Goal: Transaction & Acquisition: Purchase product/service

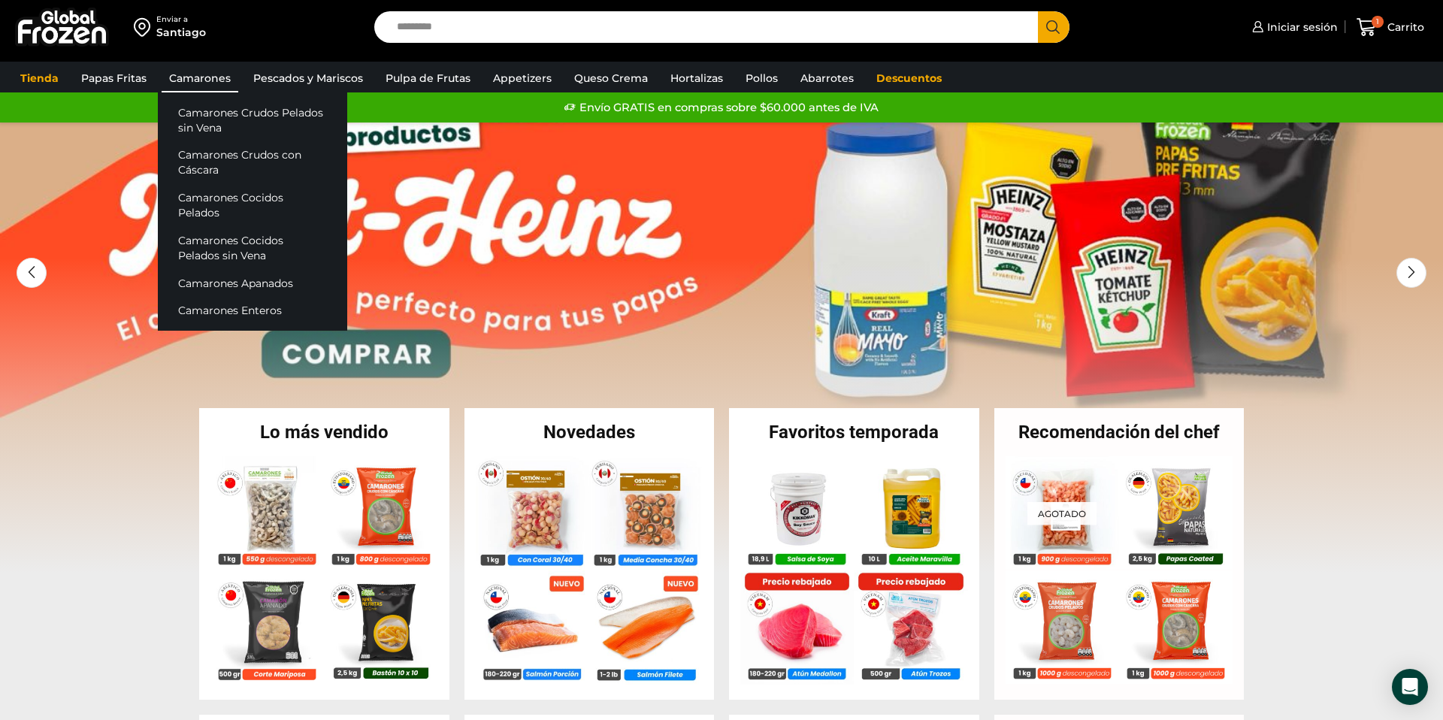
click at [215, 74] on link "Camarones" at bounding box center [200, 78] width 77 height 29
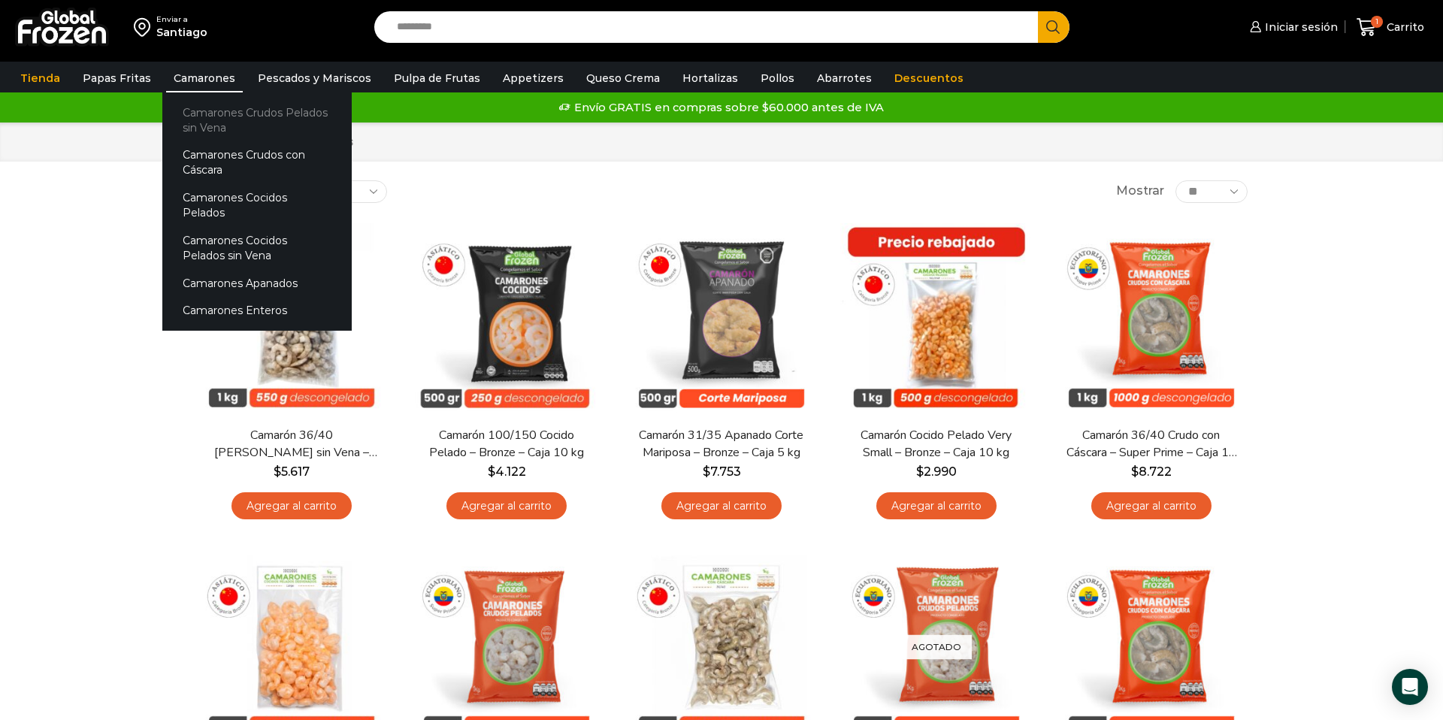
click at [231, 118] on link "Camarones Crudos Pelados sin Vena" at bounding box center [256, 119] width 189 height 43
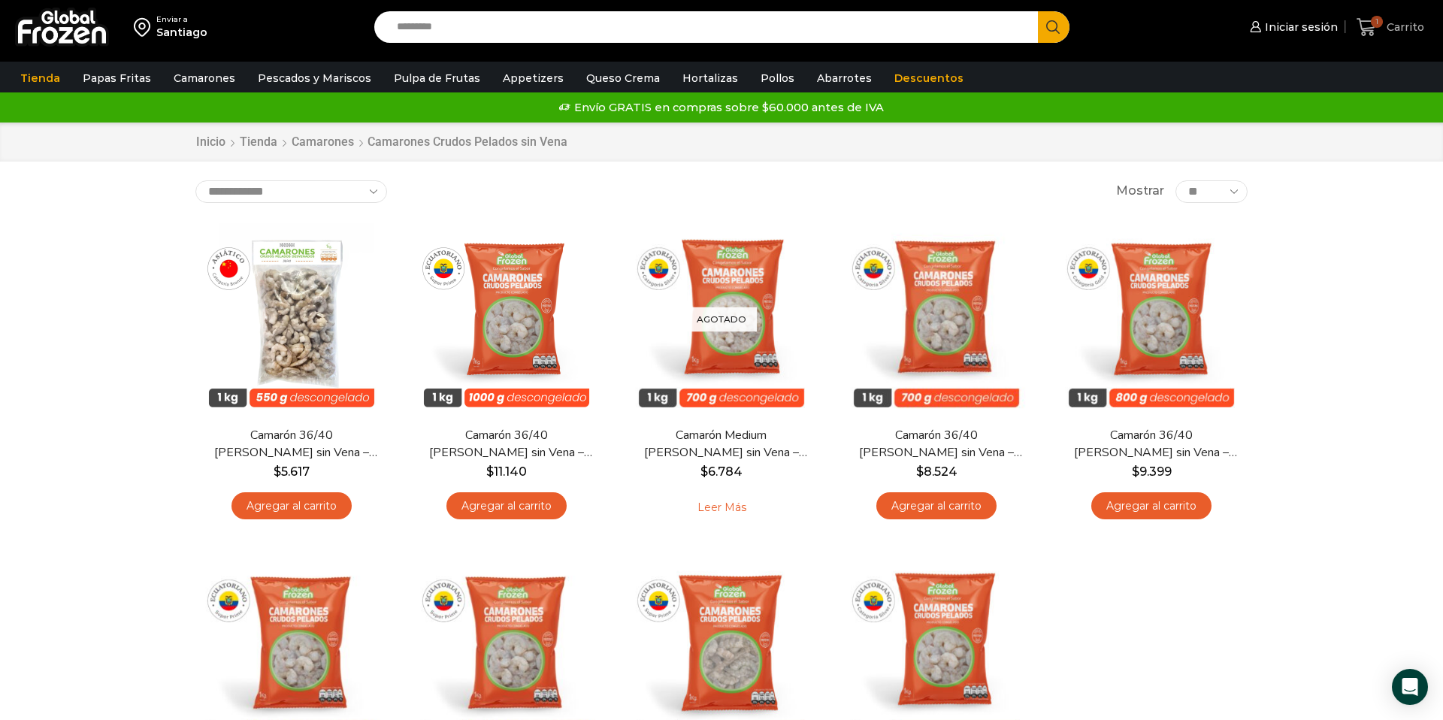
click at [1359, 26] on icon at bounding box center [1366, 27] width 20 height 20
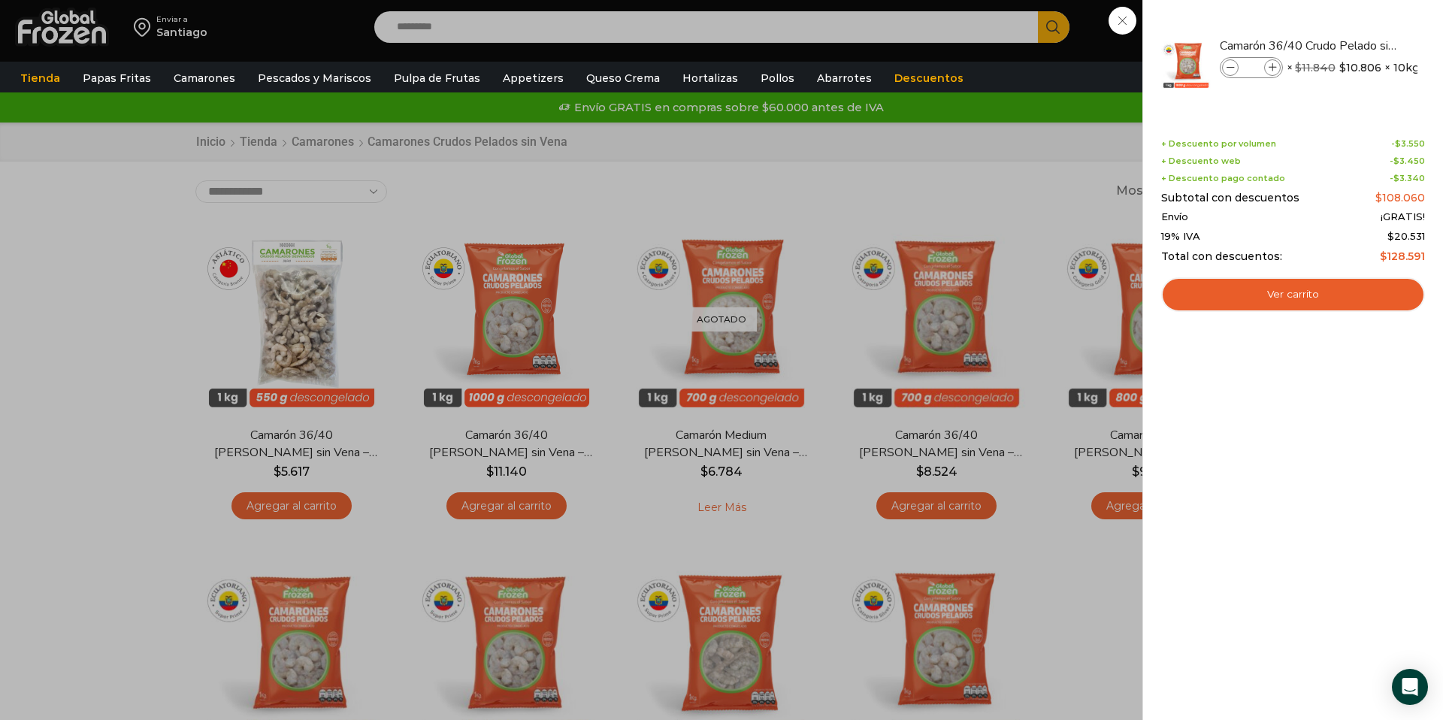
drag, startPoint x: 718, startPoint y: 174, endPoint x: 727, endPoint y: 174, distance: 9.8
click at [1352, 45] on div "1 Carrito 1 1 Shopping Cart * $" at bounding box center [1389, 27] width 75 height 35
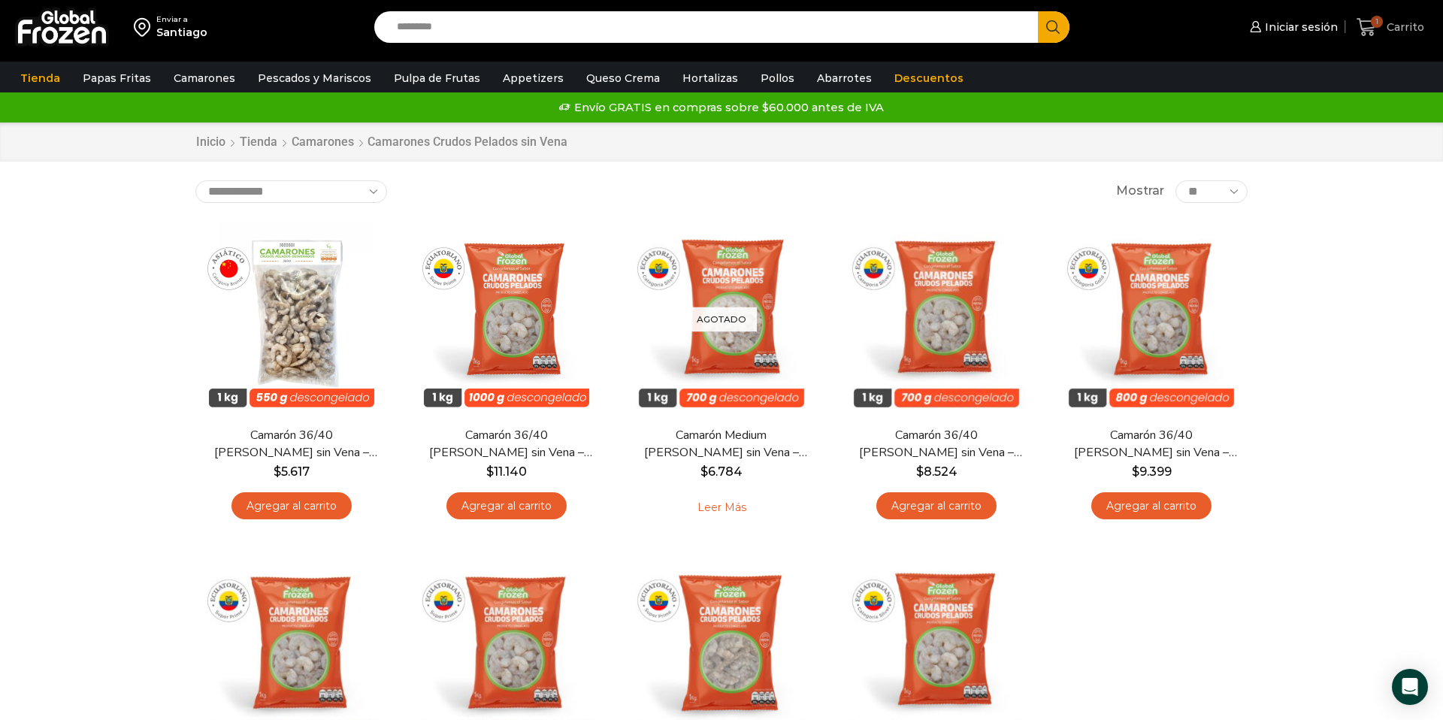
click at [1365, 32] on icon at bounding box center [1366, 27] width 20 height 18
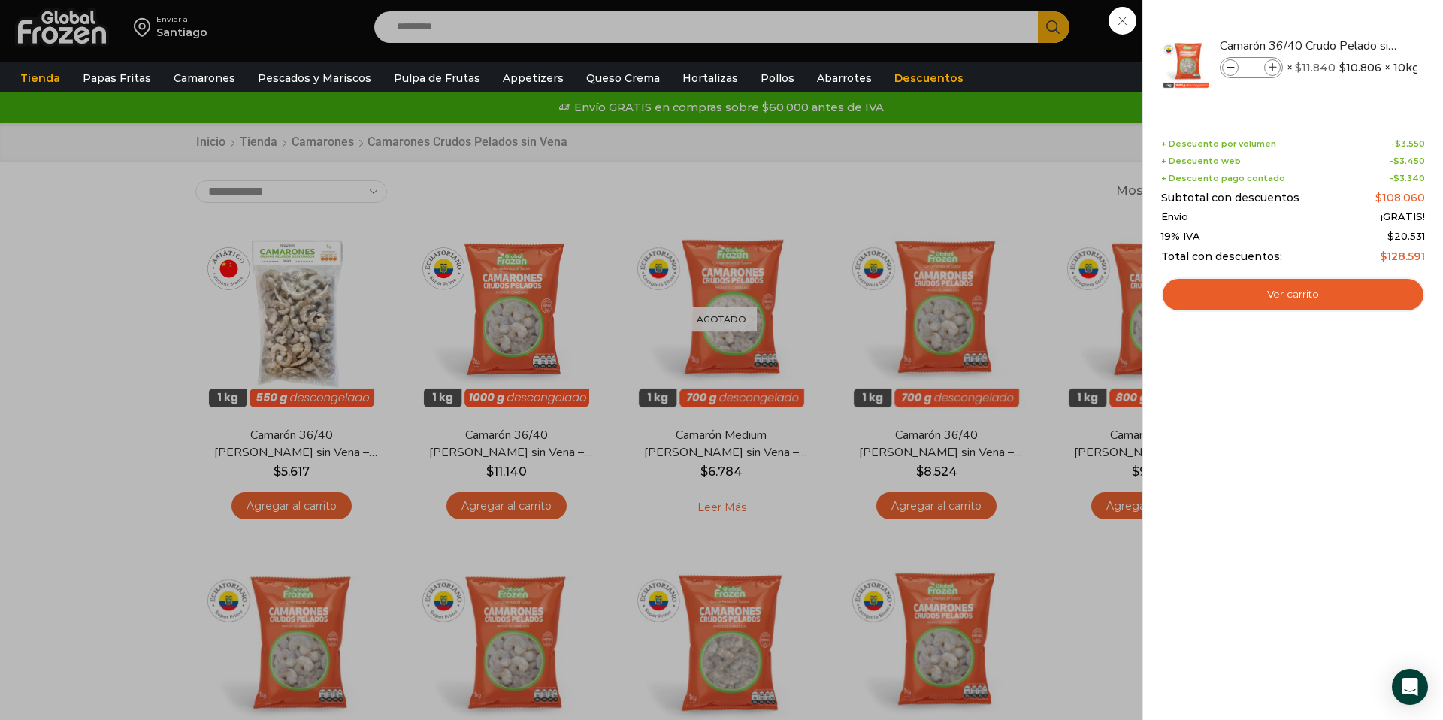
click at [1352, 45] on div "1 Carrito 1 1 Shopping Cart * $" at bounding box center [1389, 27] width 75 height 35
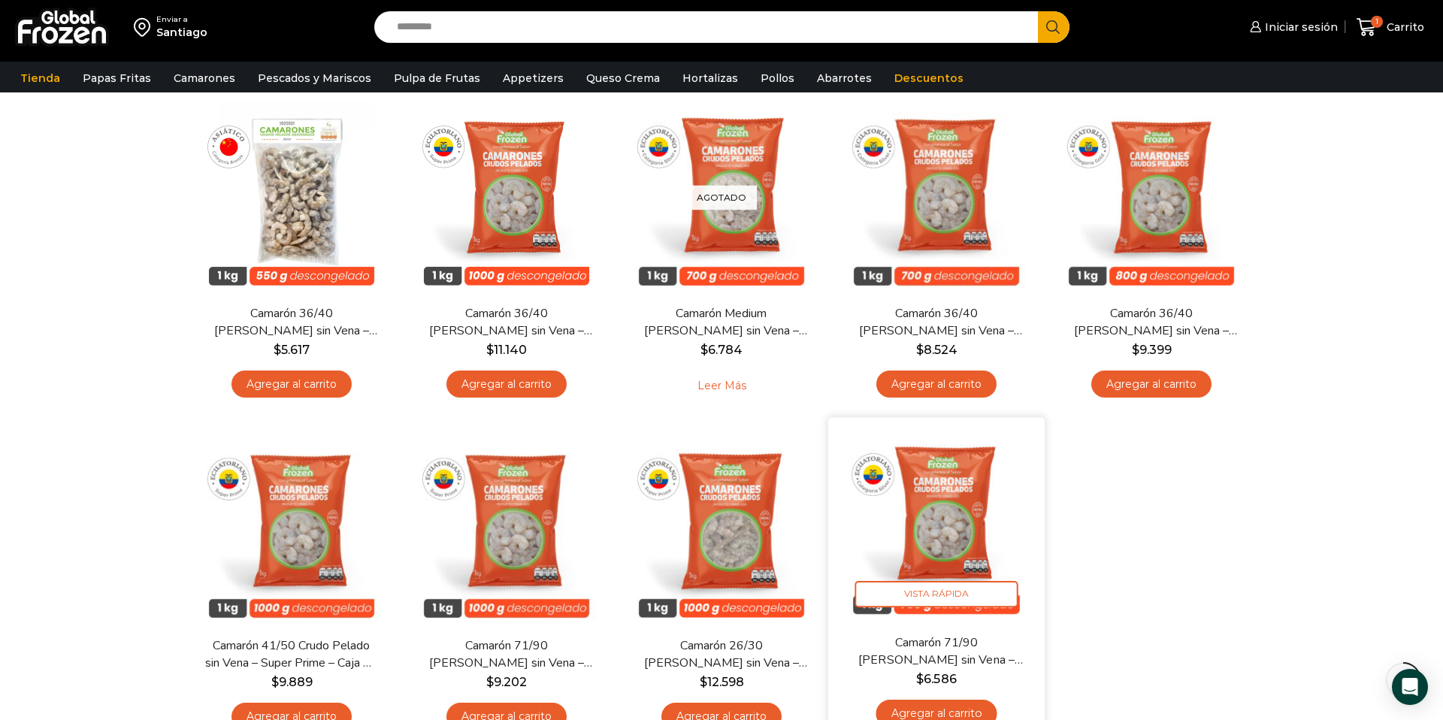
scroll to position [131, 0]
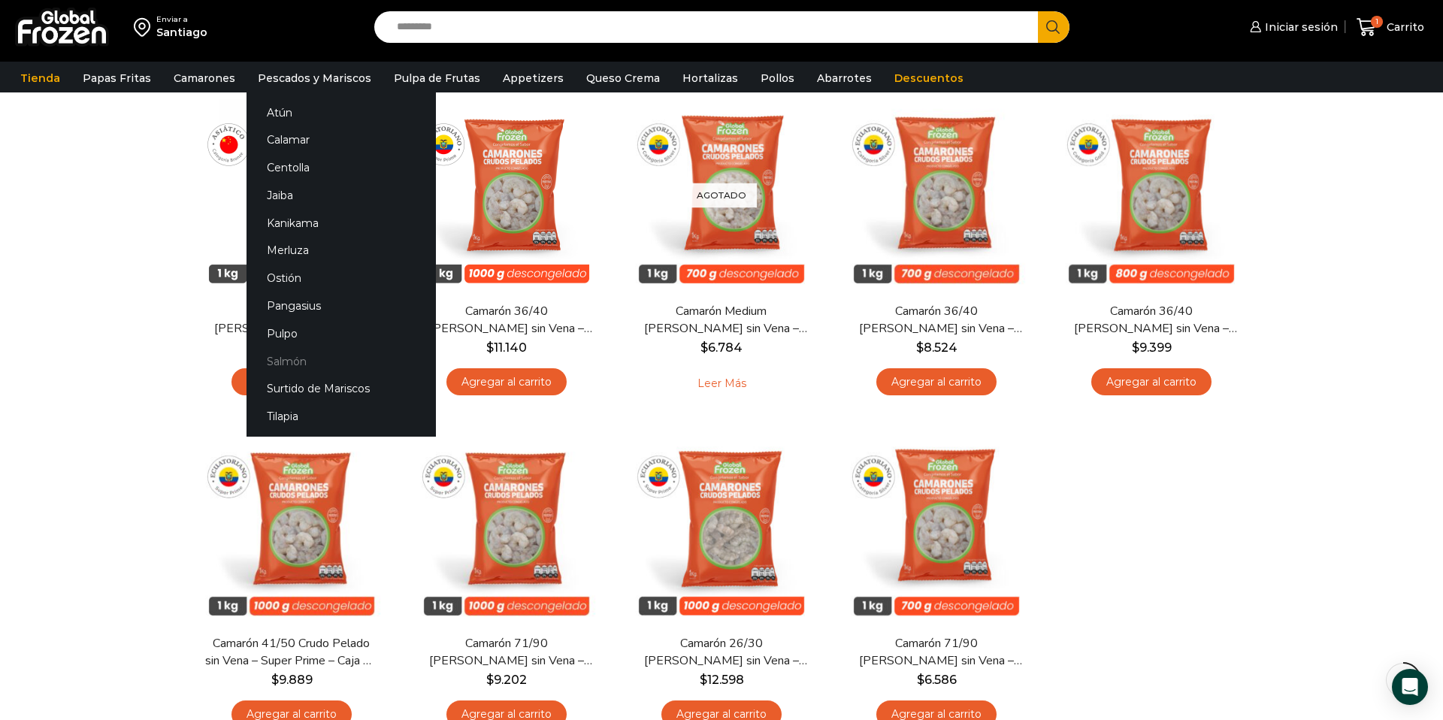
drag, startPoint x: 281, startPoint y: 362, endPoint x: 344, endPoint y: 364, distance: 63.1
click at [281, 362] on link "Salmón" at bounding box center [340, 361] width 189 height 28
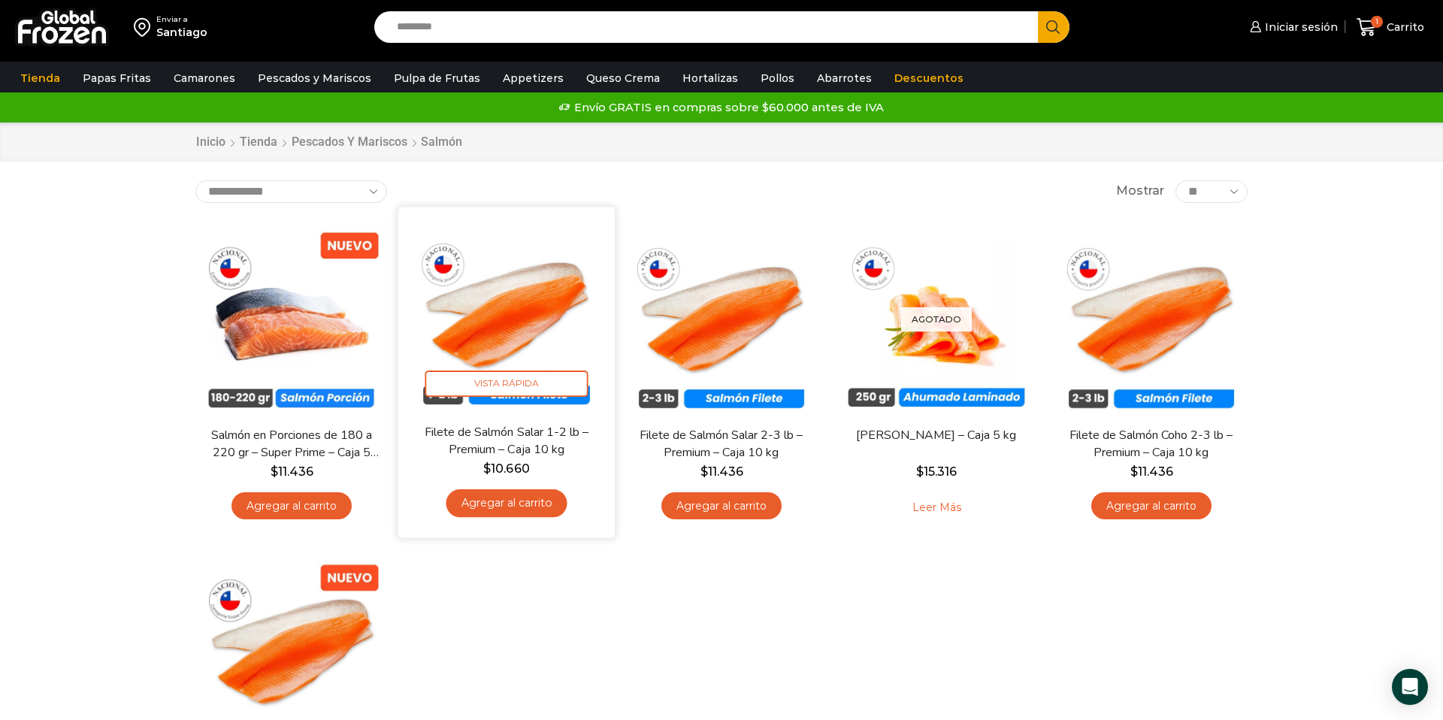
click at [509, 505] on link "Agregar al carrito" at bounding box center [506, 503] width 121 height 28
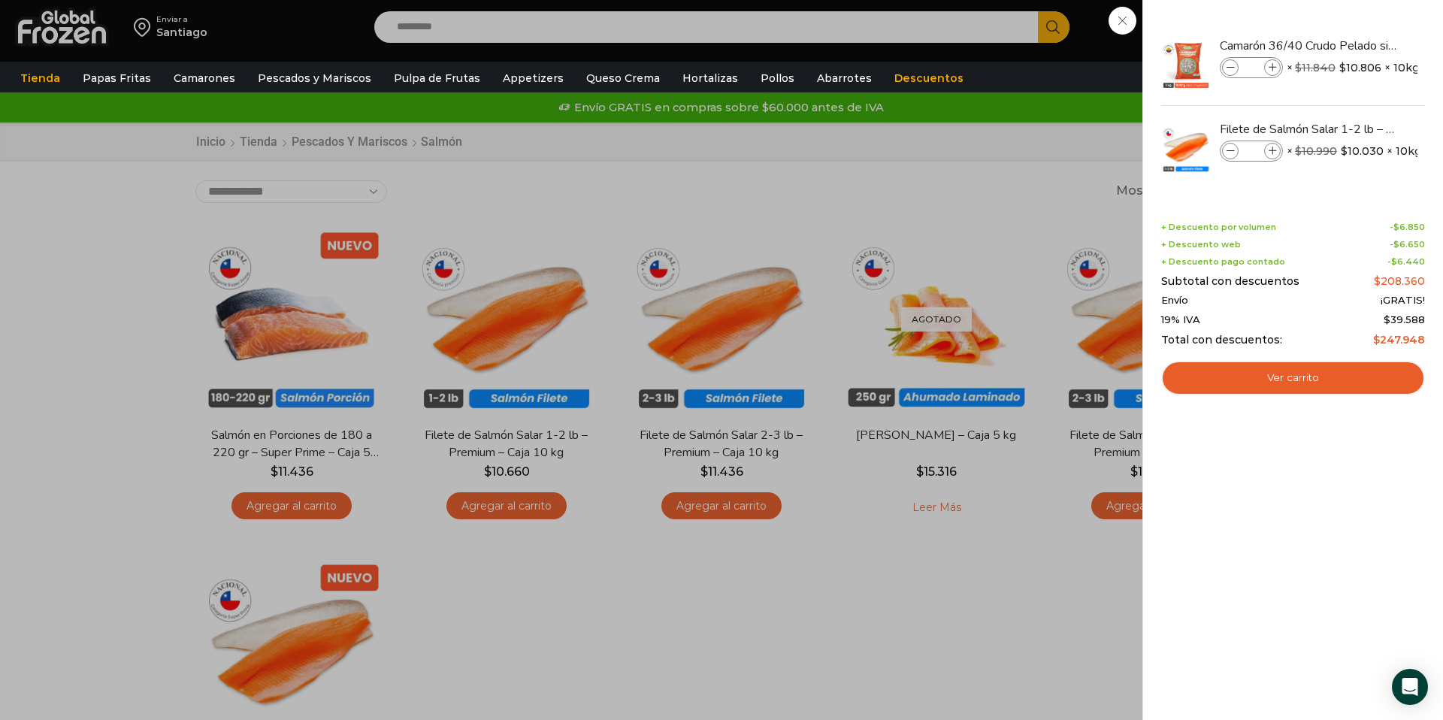
click at [1352, 45] on div "2 Carrito 2 2 Shopping Cart *" at bounding box center [1389, 27] width 75 height 35
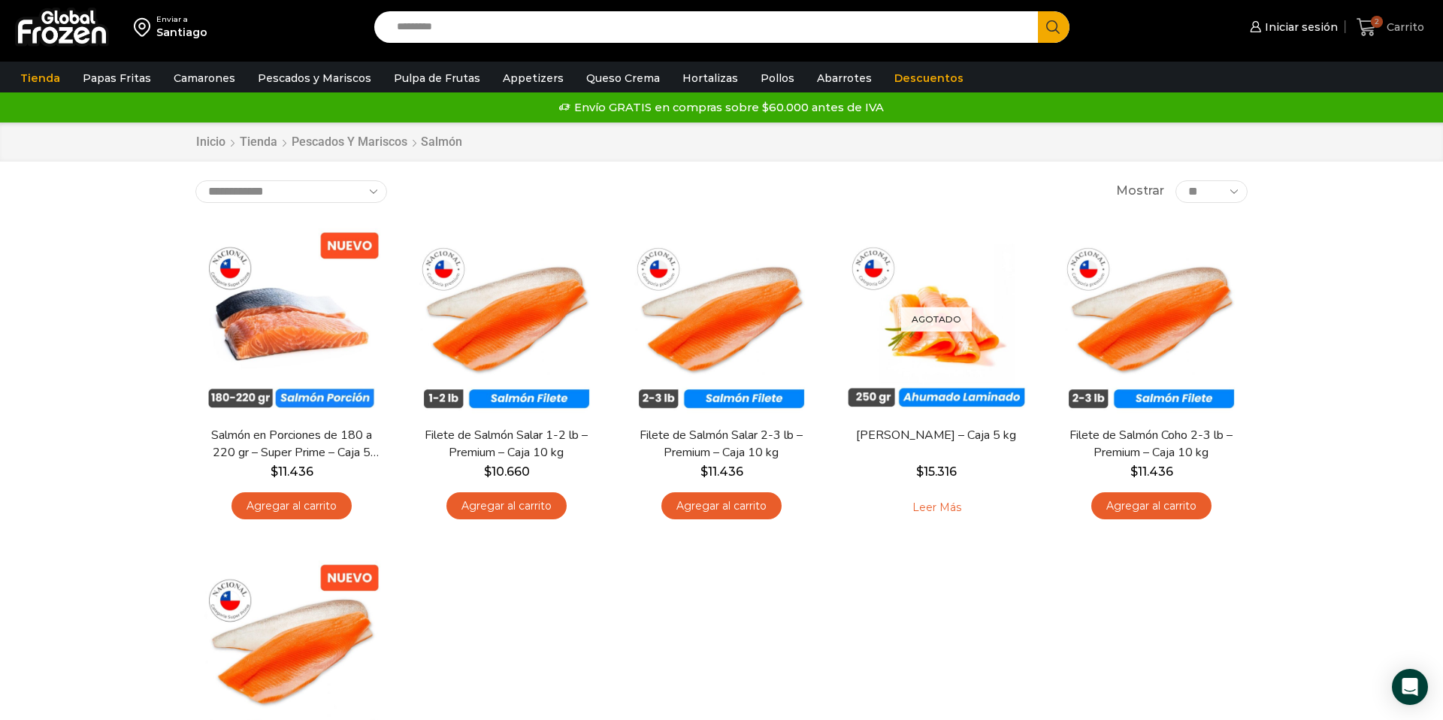
click at [1369, 32] on icon at bounding box center [1366, 27] width 20 height 20
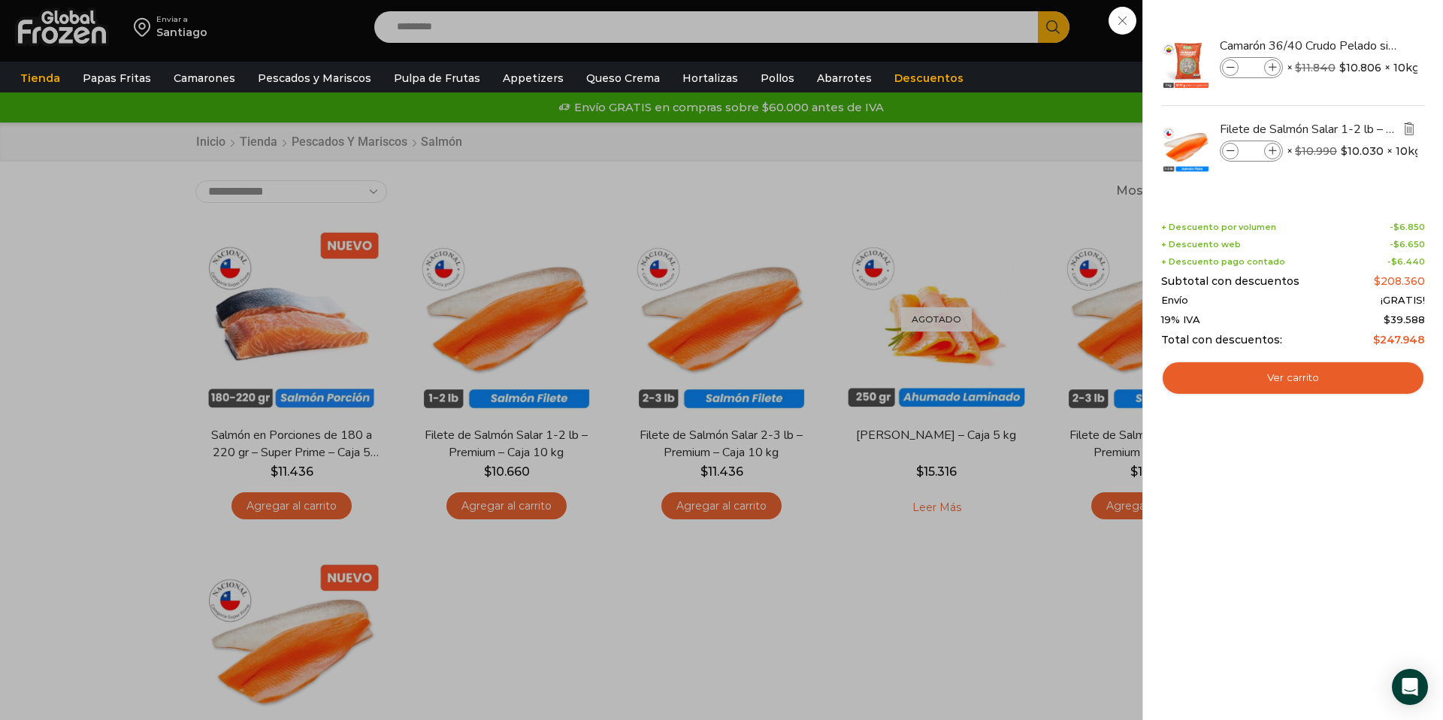
click at [1416, 131] on icon "Eliminar Filete de Salmón Salar 1-2 lb – Premium - Caja 10 kg del carrito" at bounding box center [1409, 128] width 17 height 17
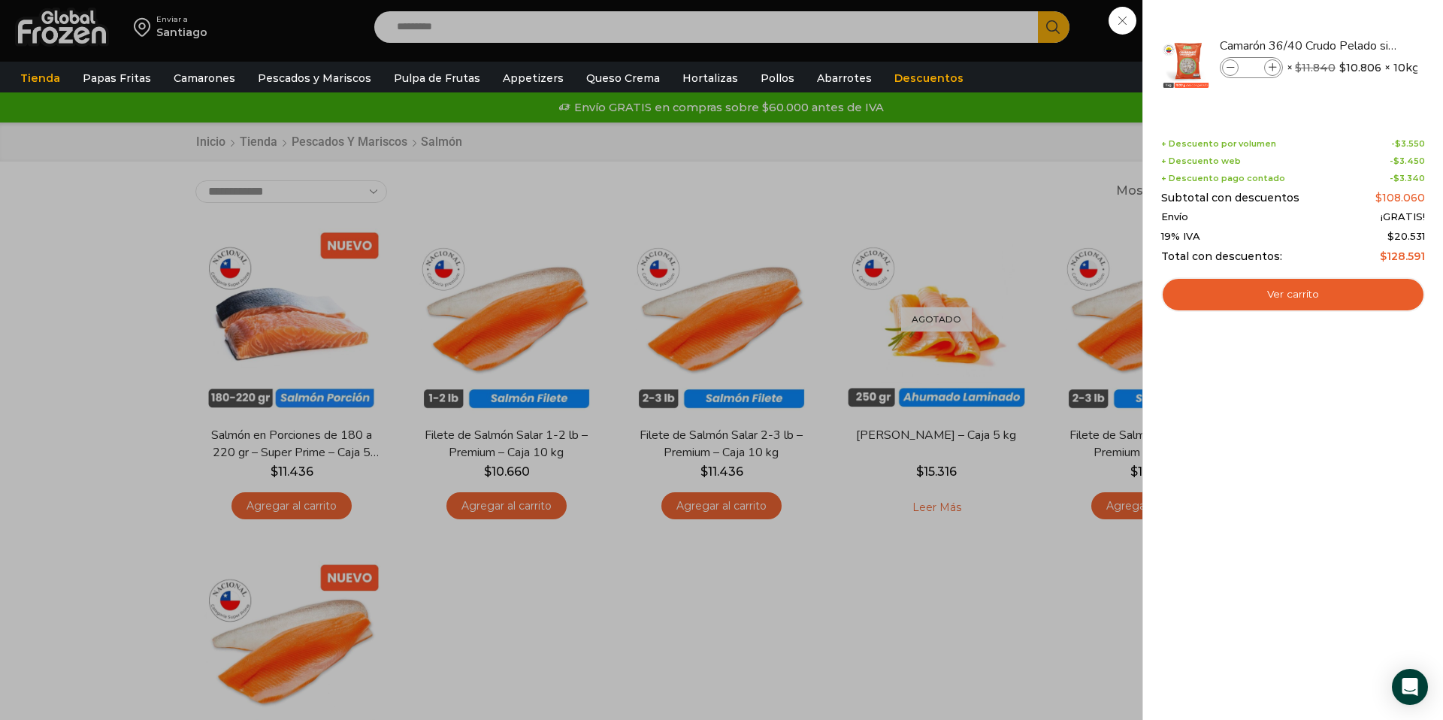
click at [1352, 45] on div "1 Carrito 1 1 Shopping Cart *" at bounding box center [1389, 27] width 75 height 35
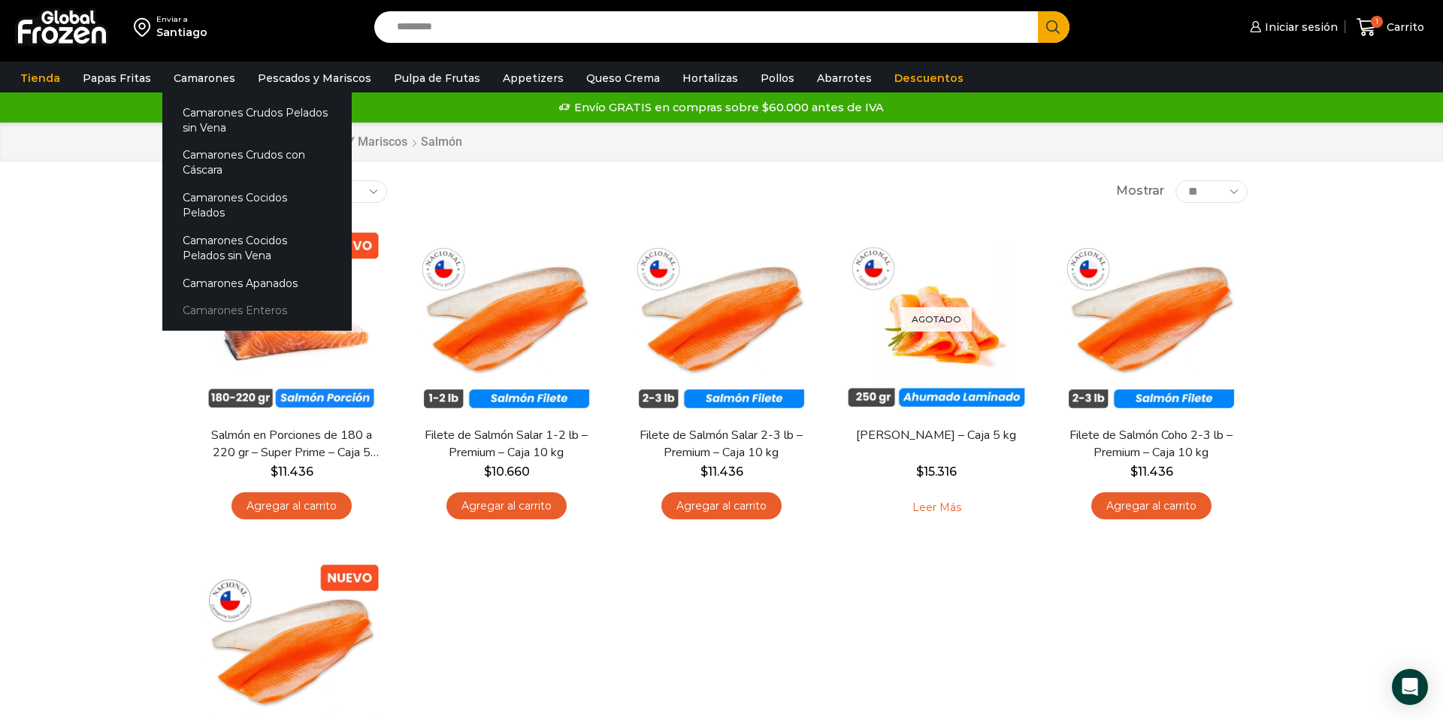
click at [260, 297] on link "Camarones Enteros" at bounding box center [256, 311] width 189 height 28
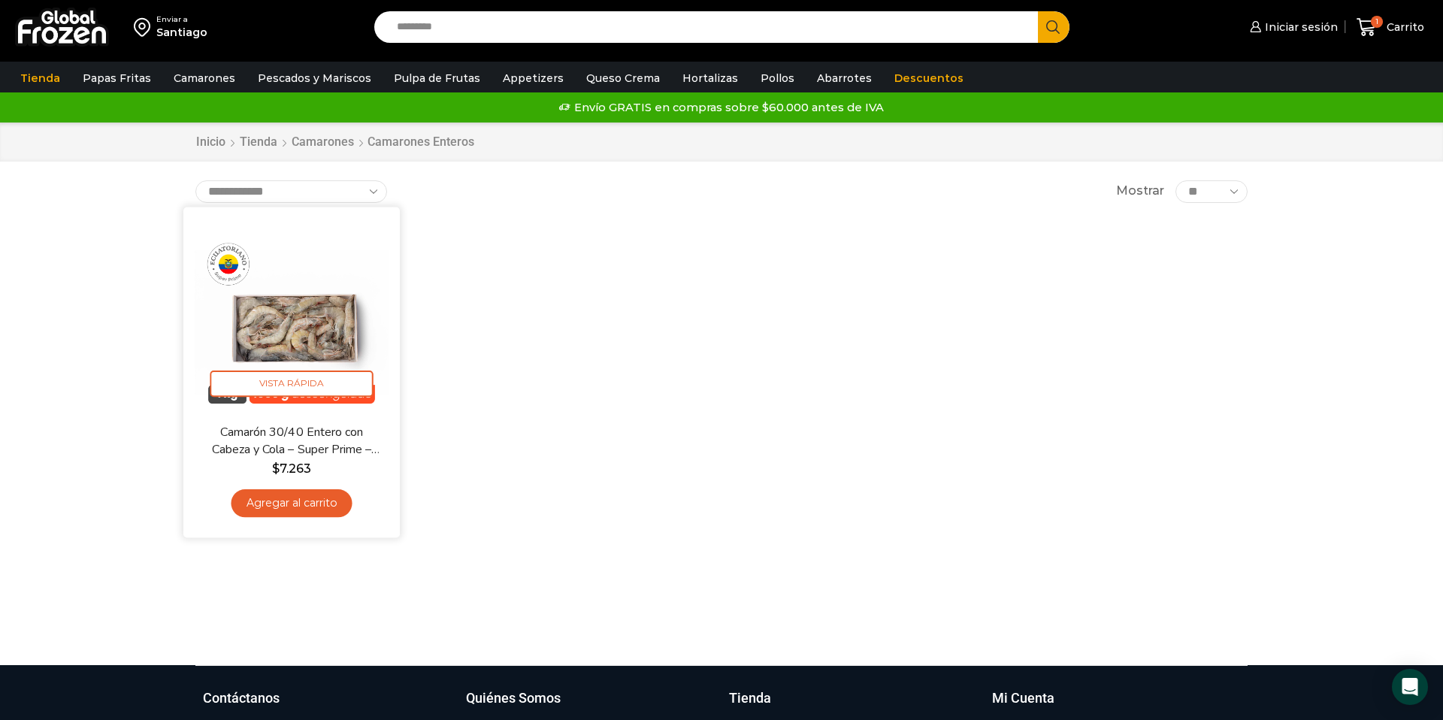
click at [329, 338] on img at bounding box center [292, 315] width 194 height 194
drag, startPoint x: 328, startPoint y: 502, endPoint x: 361, endPoint y: 500, distance: 33.1
click at [329, 501] on link "Agregar al carrito" at bounding box center [291, 503] width 121 height 28
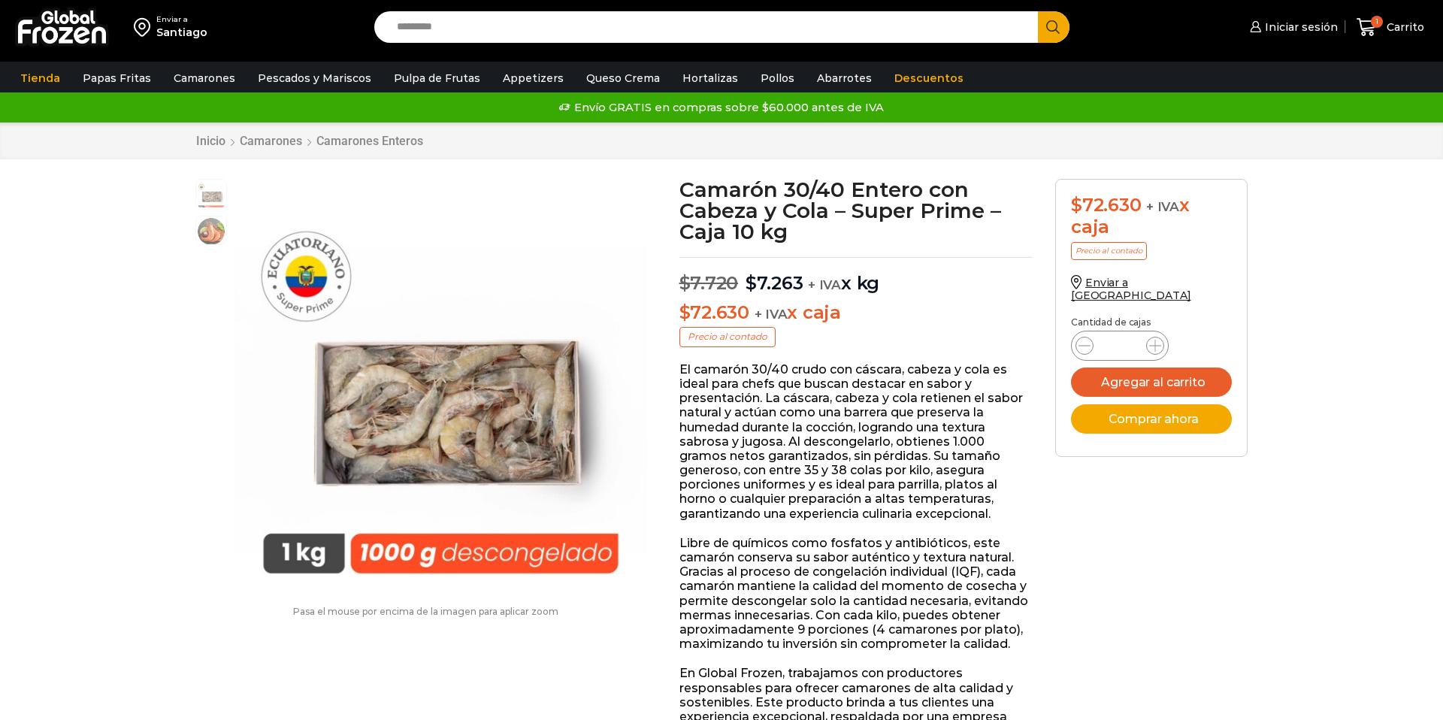
scroll to position [1, 0]
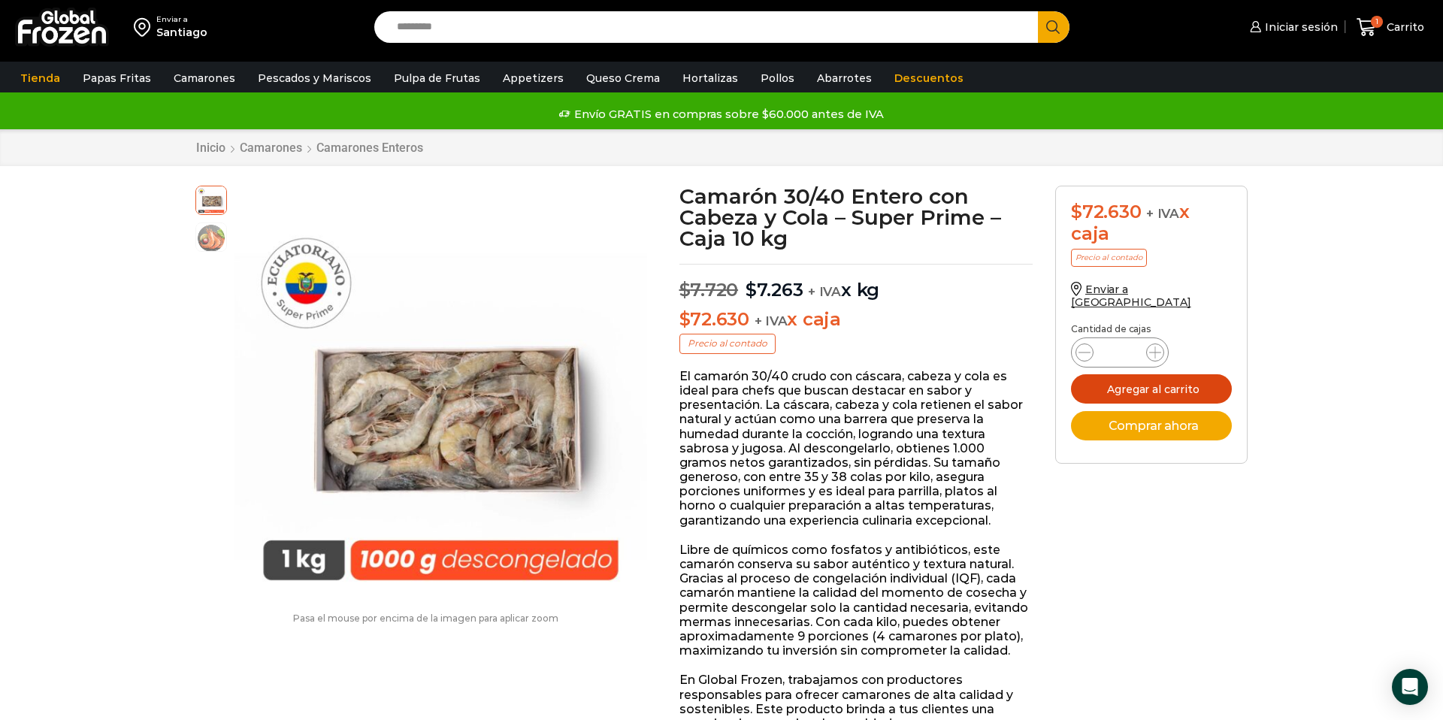
click at [1183, 387] on button "Agregar al carrito" at bounding box center [1151, 388] width 161 height 29
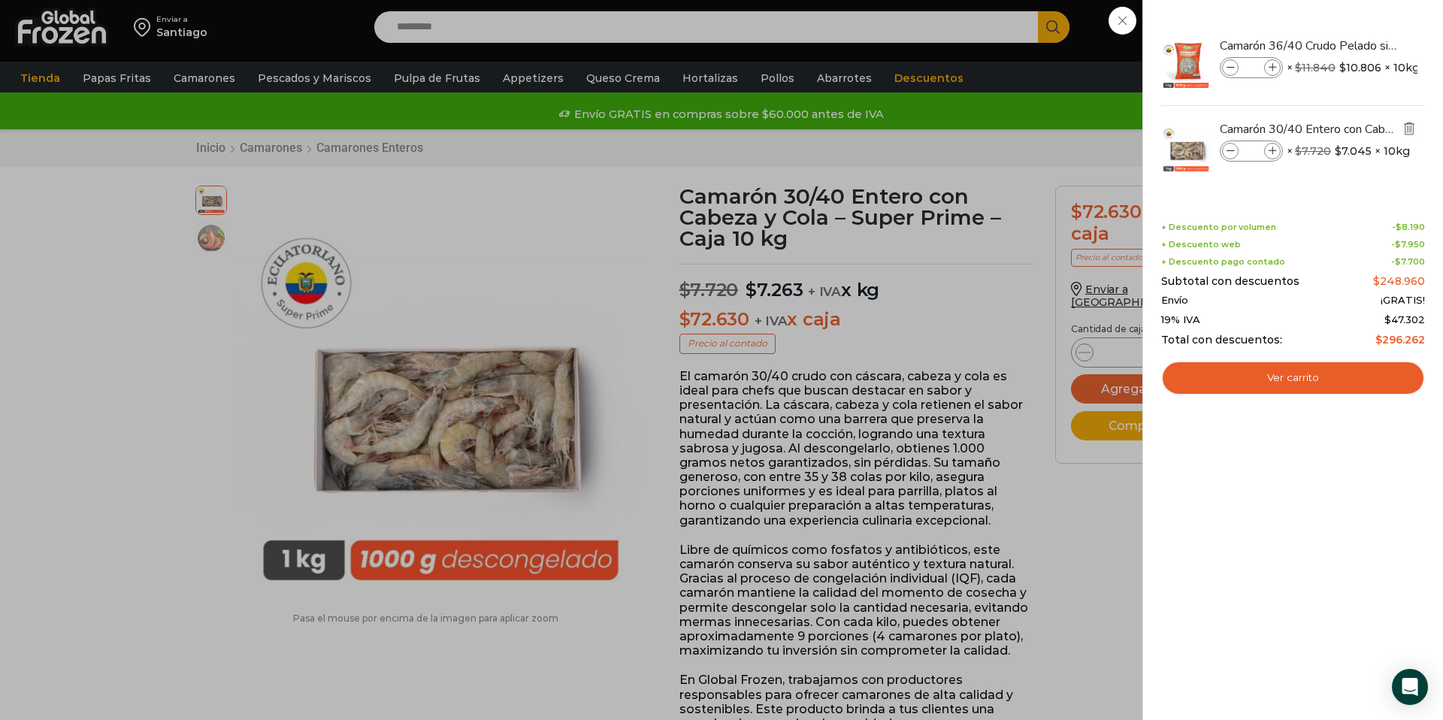
click at [1407, 128] on img "Eliminar Camarón 30/40 Entero con Cabeza y Cola - Super Prime - Caja 10 kg del …" at bounding box center [1409, 129] width 14 height 14
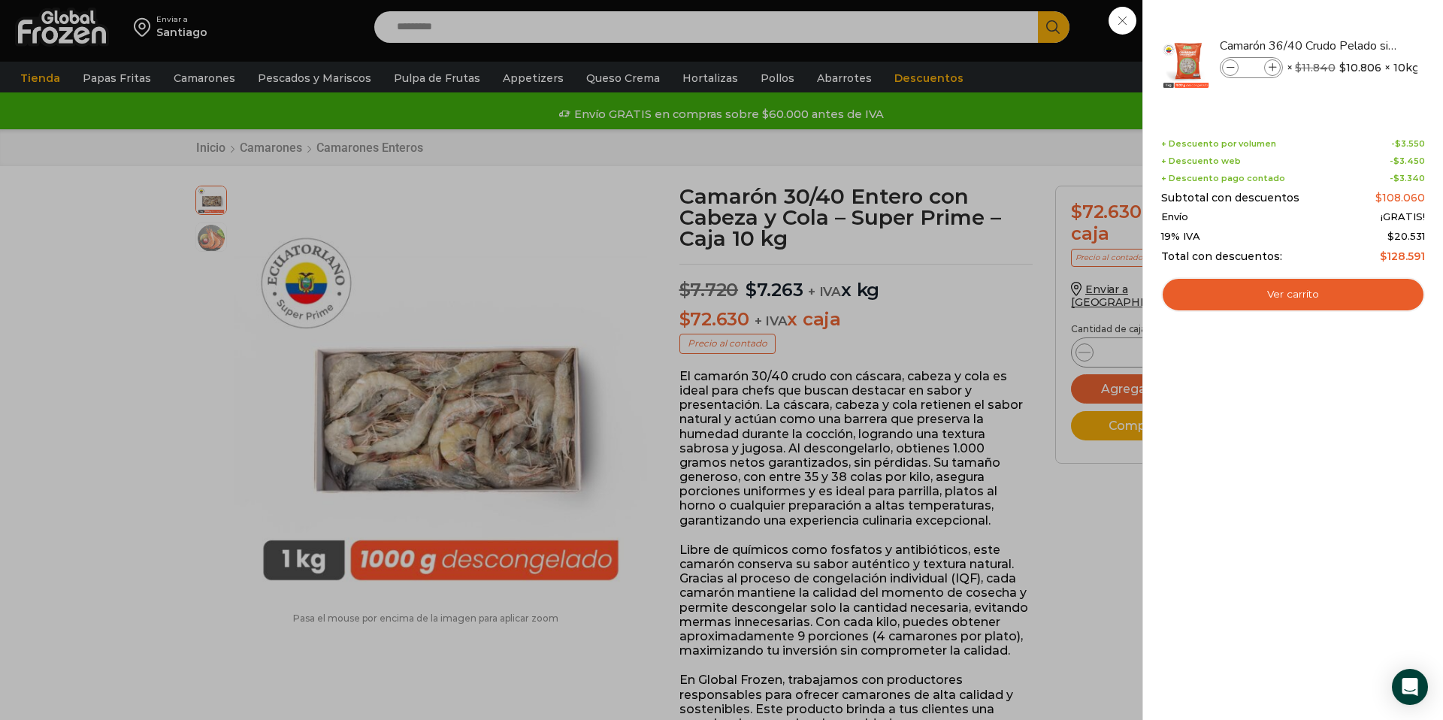
click at [1352, 45] on div "1 Carrito 1 1 Shopping Cart *" at bounding box center [1389, 27] width 75 height 35
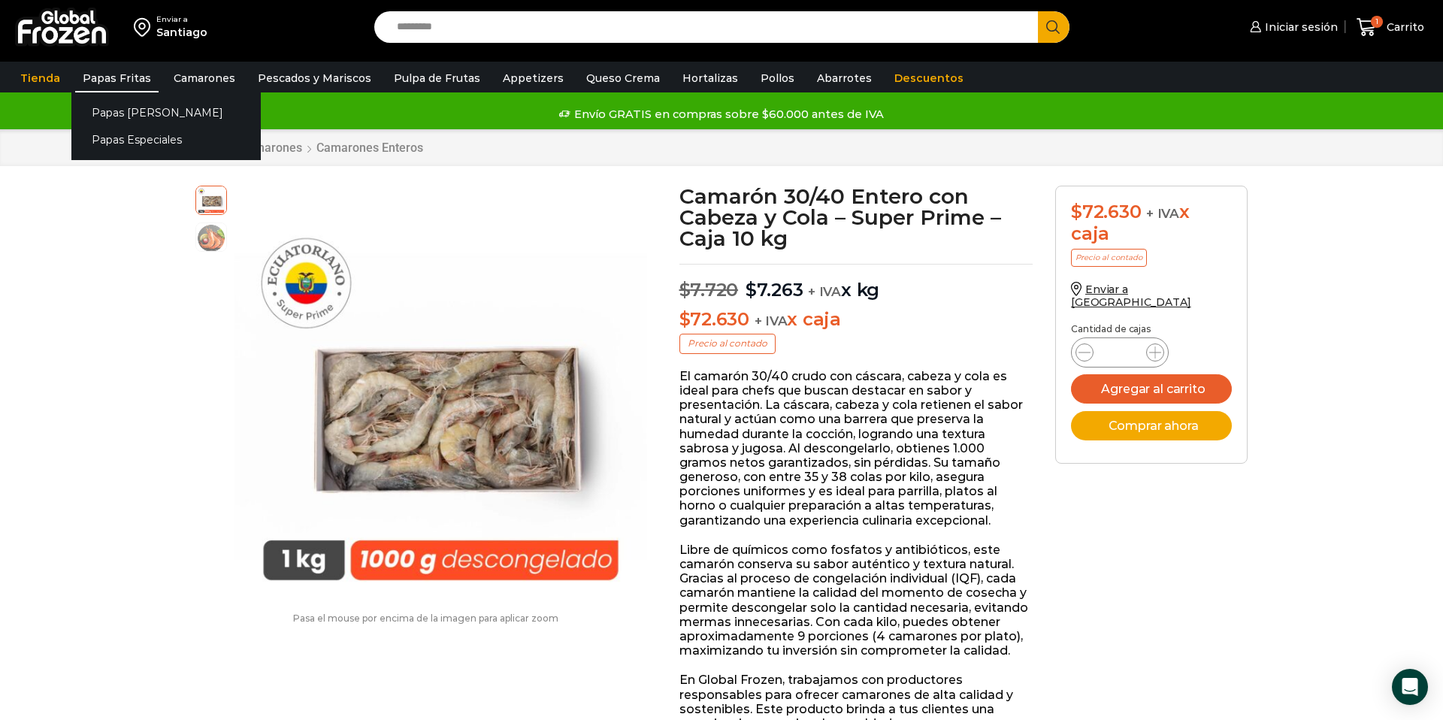
drag, startPoint x: 48, startPoint y: 79, endPoint x: 71, endPoint y: 83, distance: 23.7
click at [48, 79] on link "Tienda" at bounding box center [40, 78] width 55 height 29
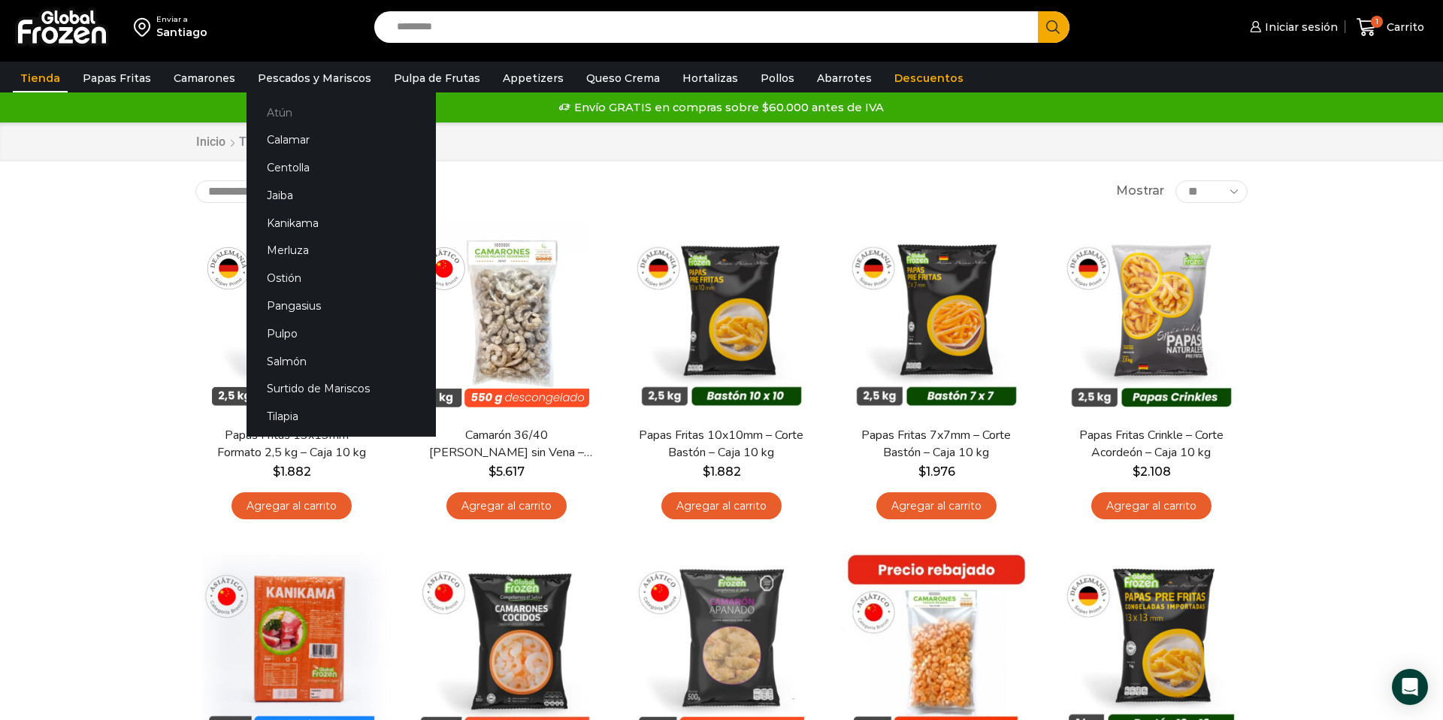
click at [290, 113] on link "Atún" at bounding box center [340, 112] width 189 height 28
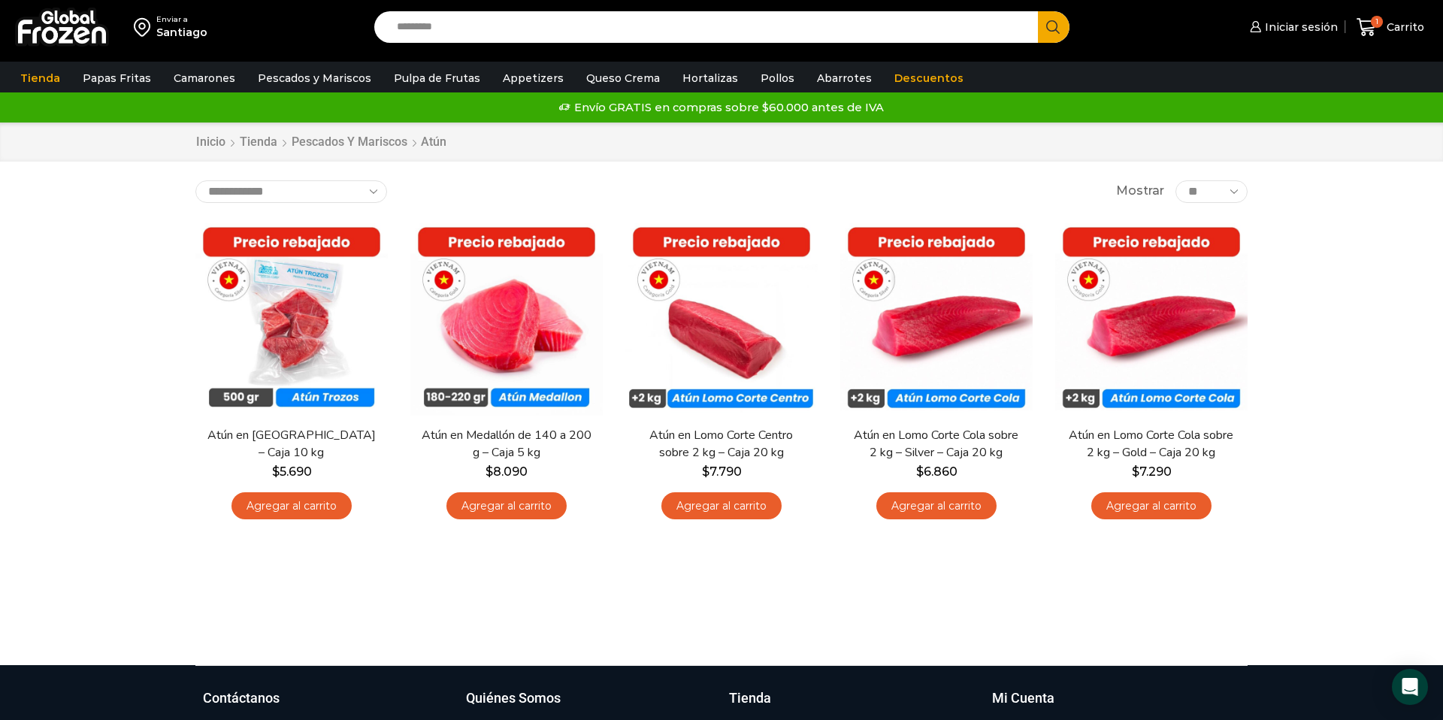
drag, startPoint x: 292, startPoint y: 140, endPoint x: 624, endPoint y: 174, distance: 334.6
click at [0, 0] on link "Calamar" at bounding box center [0, 0] width 0 height 0
